Goal: Transaction & Acquisition: Purchase product/service

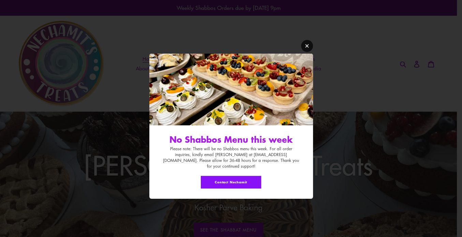
click at [306, 48] on icon "Modal window" at bounding box center [306, 45] width 5 height 5
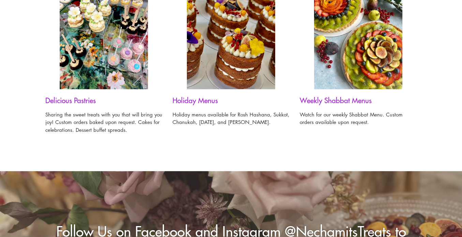
scroll to position [558, 0]
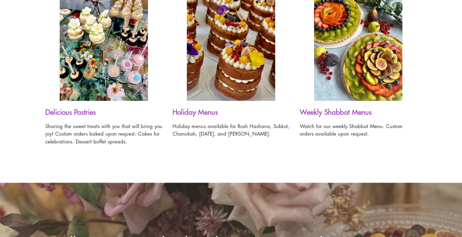
click at [382, 47] on img at bounding box center [358, 42] width 88 height 118
click at [318, 112] on h3 "Weekly Shabbat Menus" at bounding box center [358, 111] width 117 height 9
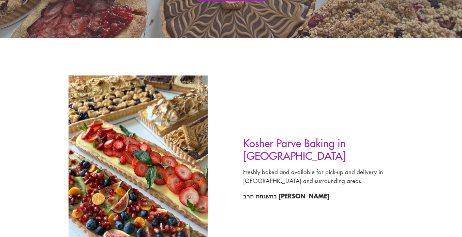
scroll to position [236, 0]
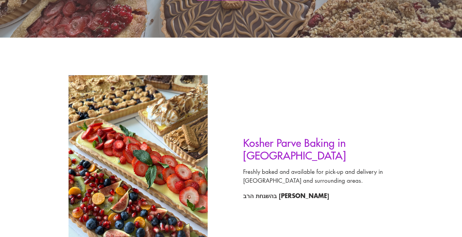
click at [289, 154] on h2 "Kosher Parve Baking in [GEOGRAPHIC_DATA]" at bounding box center [330, 148] width 174 height 25
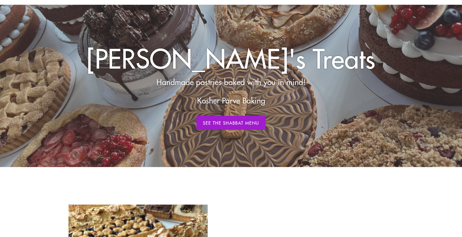
scroll to position [106, 0]
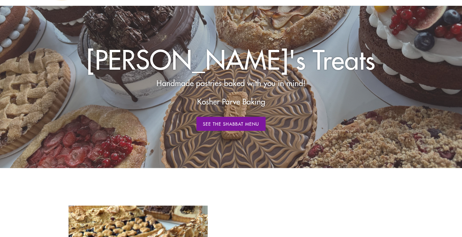
click at [243, 129] on link "See The Shabbat Menu" at bounding box center [231, 124] width 70 height 14
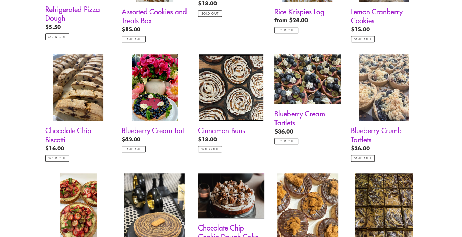
scroll to position [477, 0]
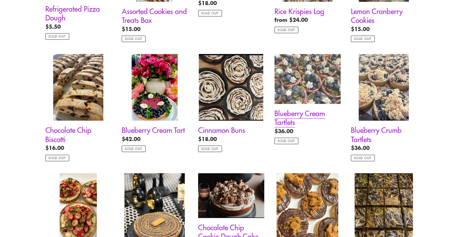
click at [293, 108] on link "Blueberry Cream Tartlets" at bounding box center [307, 99] width 66 height 90
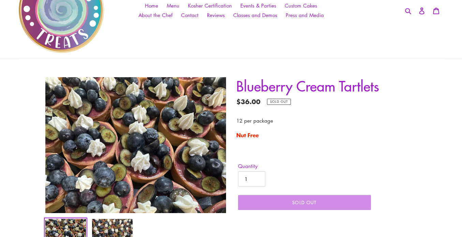
scroll to position [60, 0]
